Goal: Navigation & Orientation: Find specific page/section

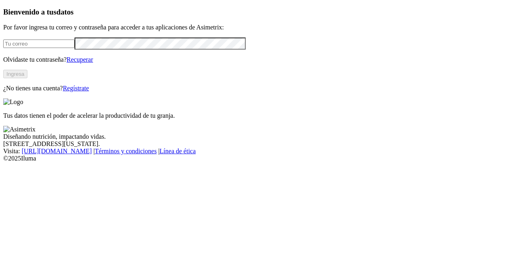
type input "[PERSON_NAME][EMAIL_ADDRESS][PERSON_NAME][DOMAIN_NAME]"
click at [27, 78] on button "Ingresa" at bounding box center [15, 74] width 24 height 8
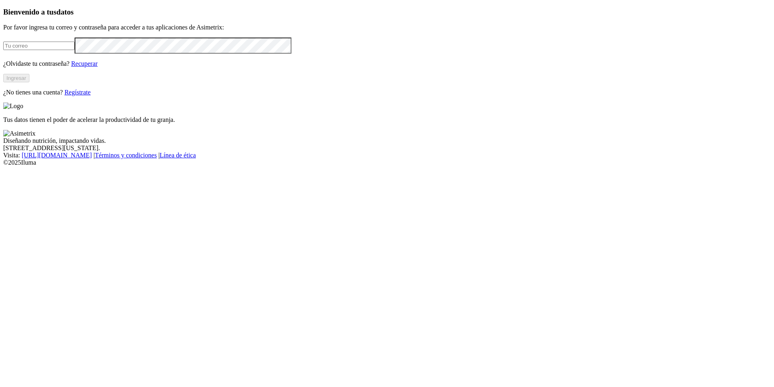
type input "[PERSON_NAME][EMAIL_ADDRESS][PERSON_NAME][DOMAIN_NAME]"
click at [29, 82] on button "Ingresar" at bounding box center [16, 78] width 26 height 8
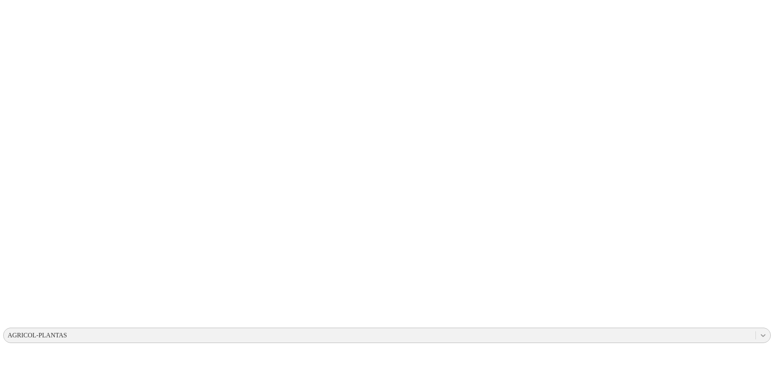
click at [516, 257] on icon at bounding box center [763, 335] width 8 height 8
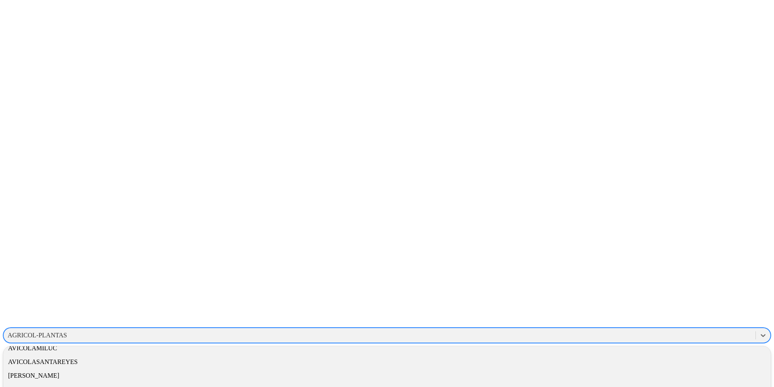
scroll to position [124, 0]
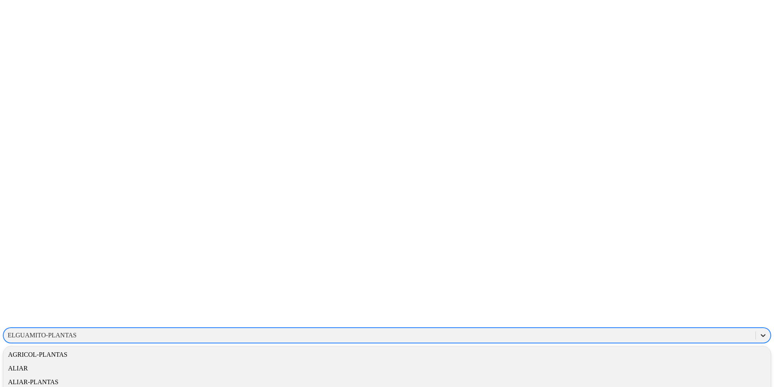
click at [516, 257] on icon at bounding box center [763, 335] width 5 height 3
click at [516, 257] on div "INCUBADORASANTANDER-PLANTAS" at bounding box center [386, 387] width 767 height 14
